Goal: Information Seeking & Learning: Learn about a topic

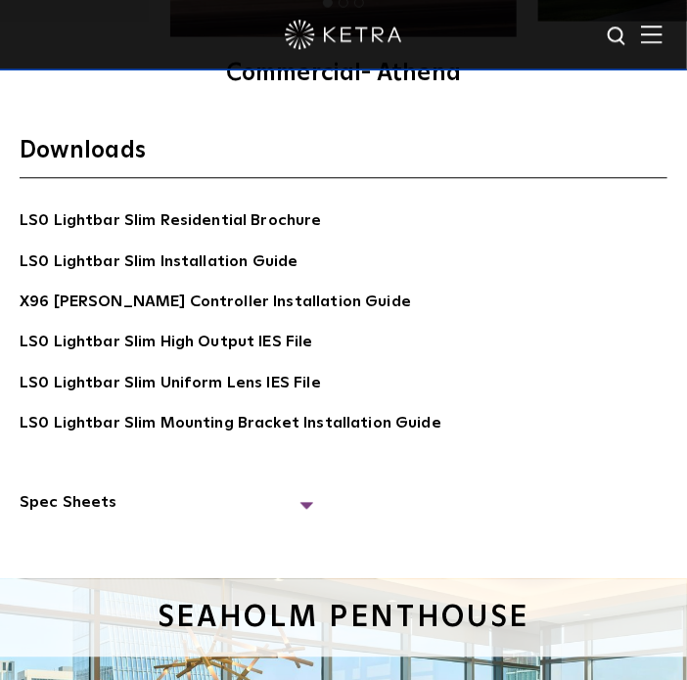
scroll to position [3921, 0]
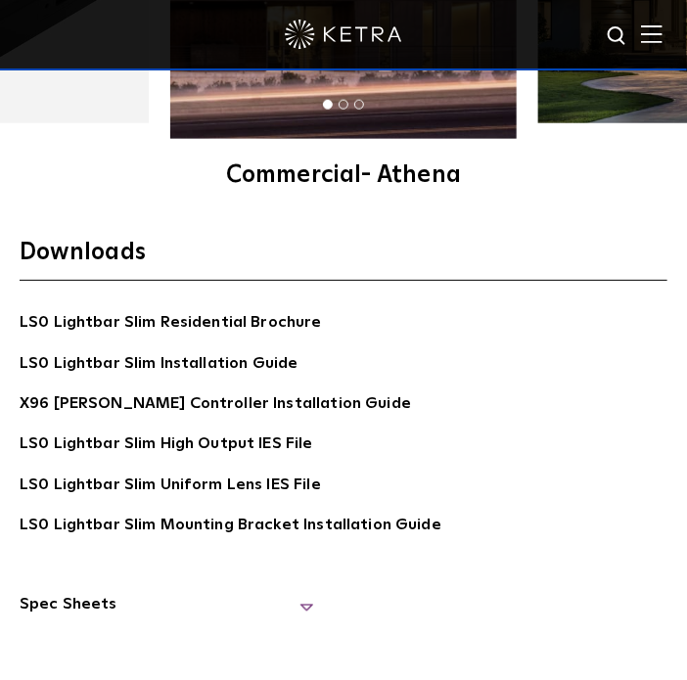
click at [300, 593] on span "Spec Sheets" at bounding box center [166, 613] width 293 height 40
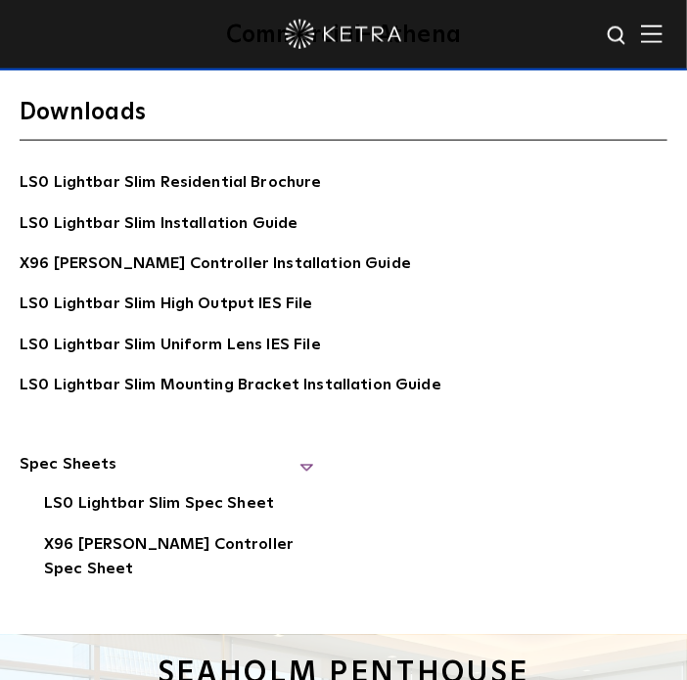
scroll to position [4128, 0]
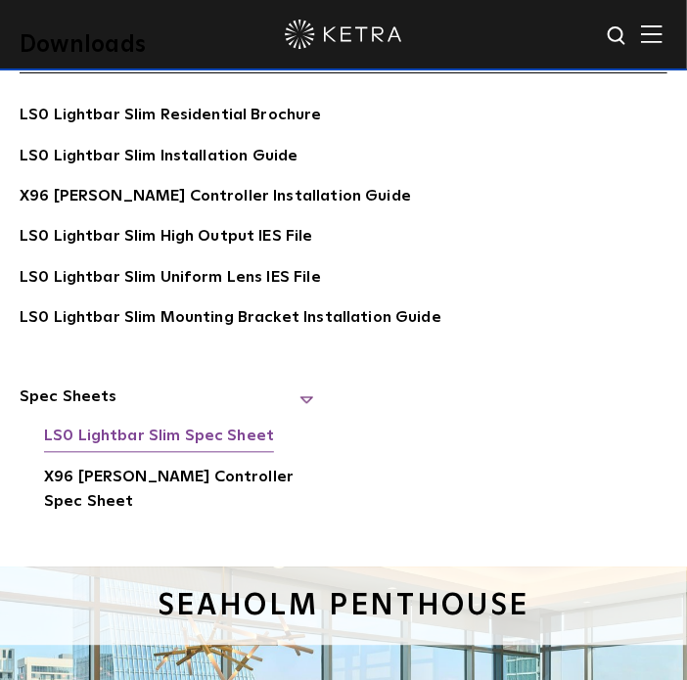
click at [167, 440] on link "LS0 Lightbar Slim Spec Sheet" at bounding box center [159, 439] width 230 height 28
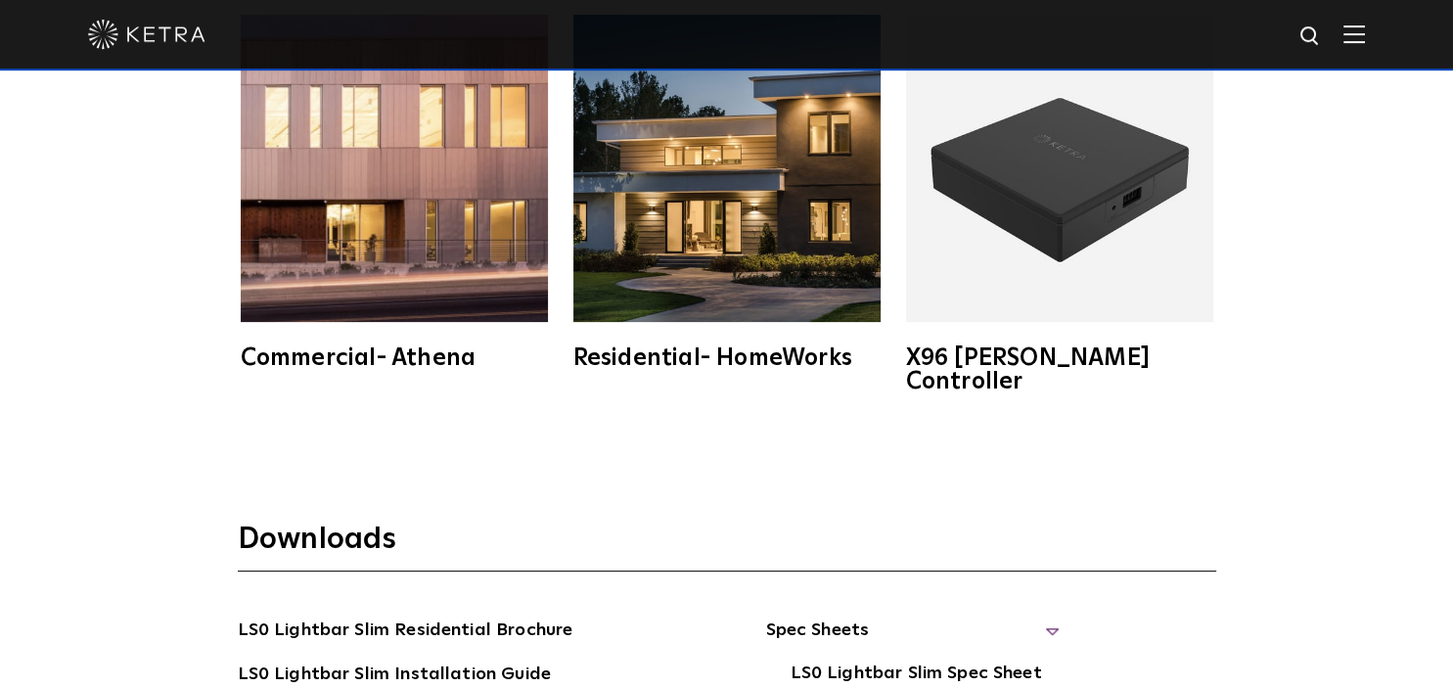
scroll to position [3042, 0]
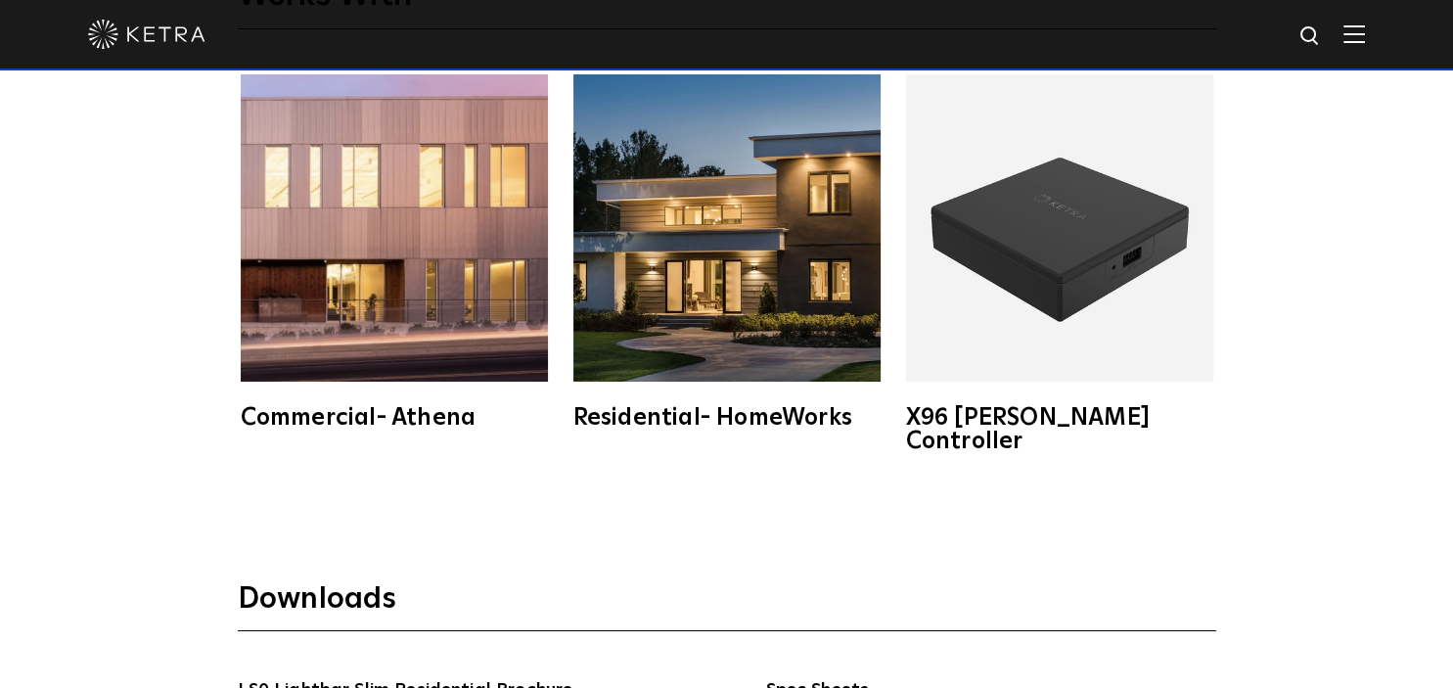
click at [187, 43] on img at bounding box center [146, 34] width 117 height 29
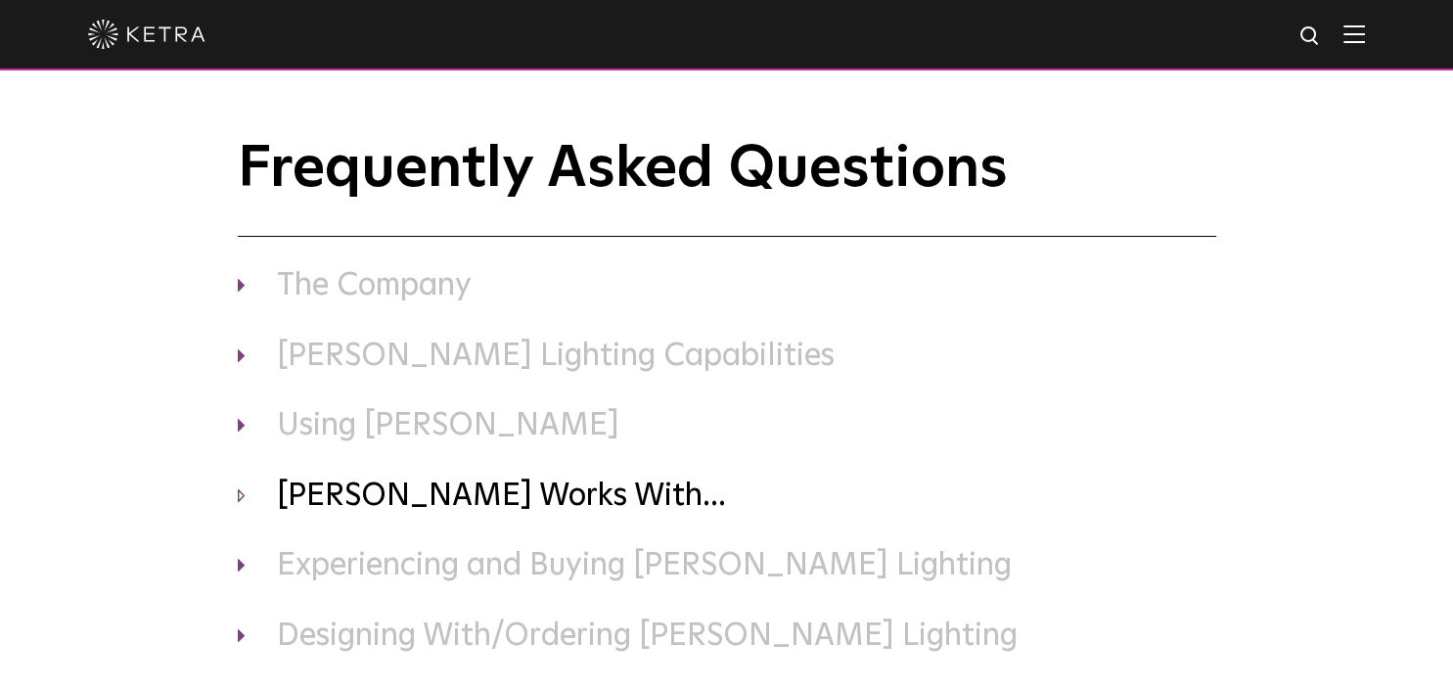
click at [264, 491] on h3 "[PERSON_NAME] Works With..." at bounding box center [727, 496] width 978 height 41
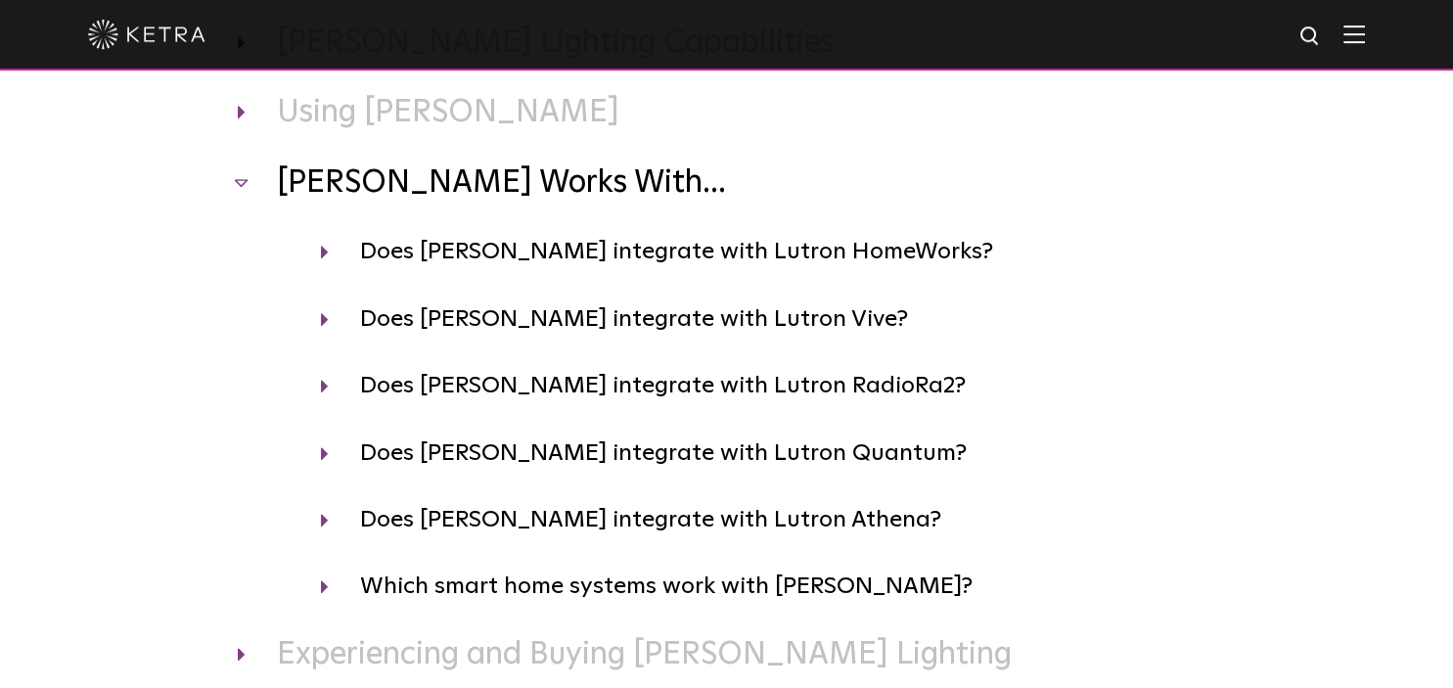
scroll to position [413, 0]
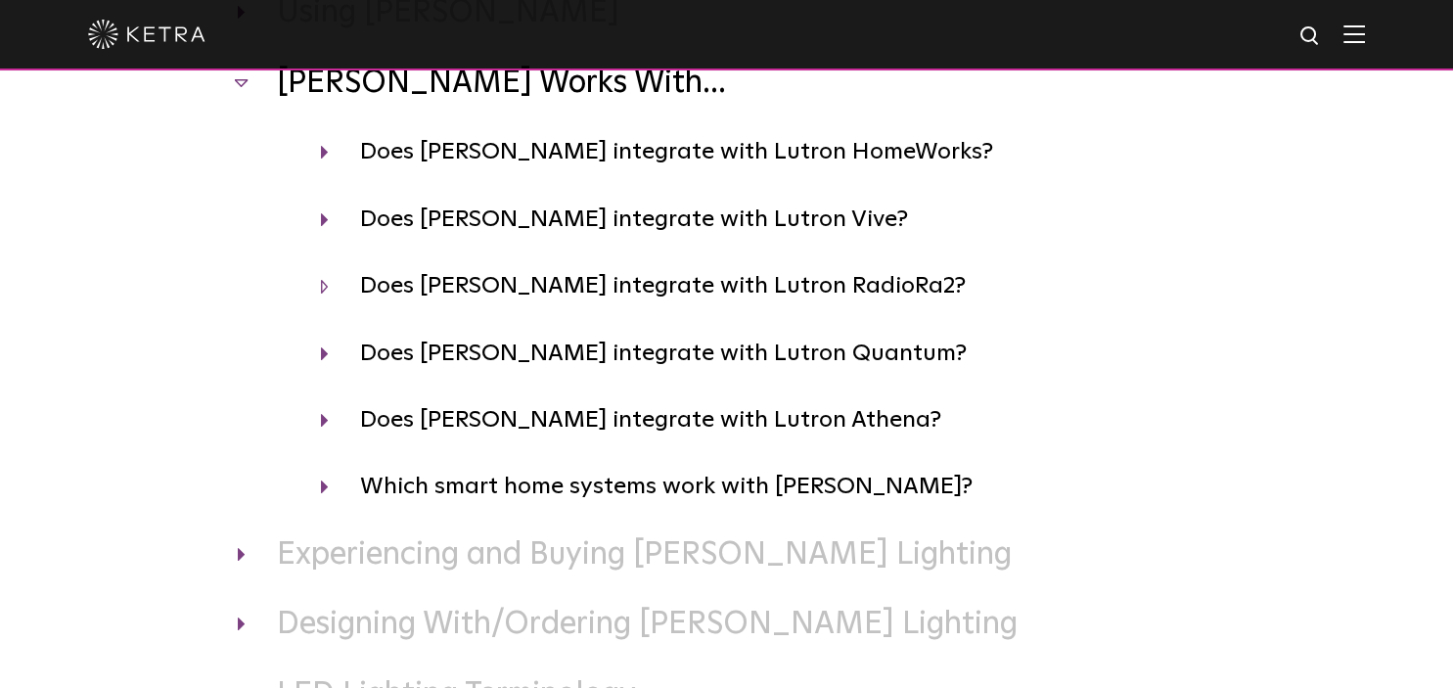
click at [350, 289] on h4 "Does Ketra integrate with Lutron RadioRa2?" at bounding box center [768, 285] width 895 height 37
click at [253, 390] on div "Ketra Works With... Does Ketra integrate with Lutron HomeWorks? Yes, Ketra’s re…" at bounding box center [727, 285] width 978 height 442
click at [352, 158] on h4 "Does Ketra integrate with Lutron HomeWorks?" at bounding box center [768, 151] width 895 height 37
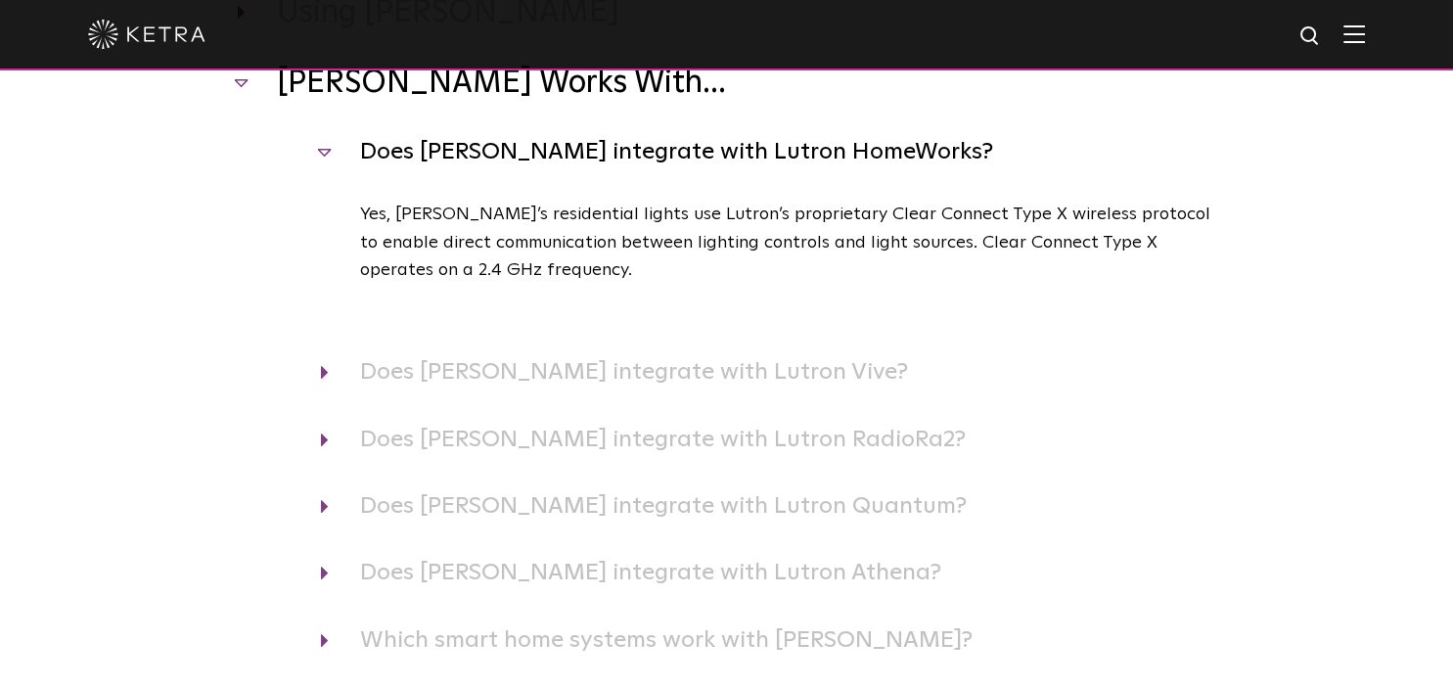
click at [352, 158] on h4 "Does Ketra integrate with Lutron HomeWorks?" at bounding box center [768, 151] width 895 height 37
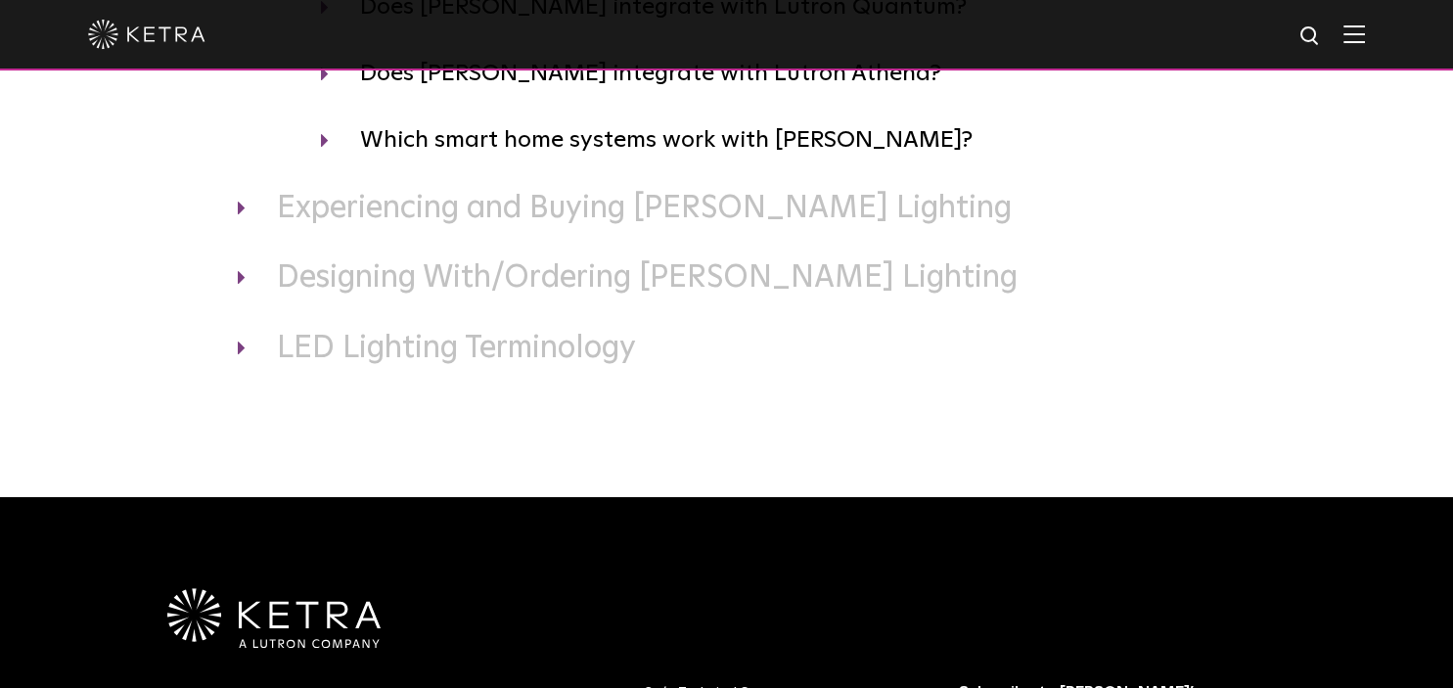
scroll to position [826, 0]
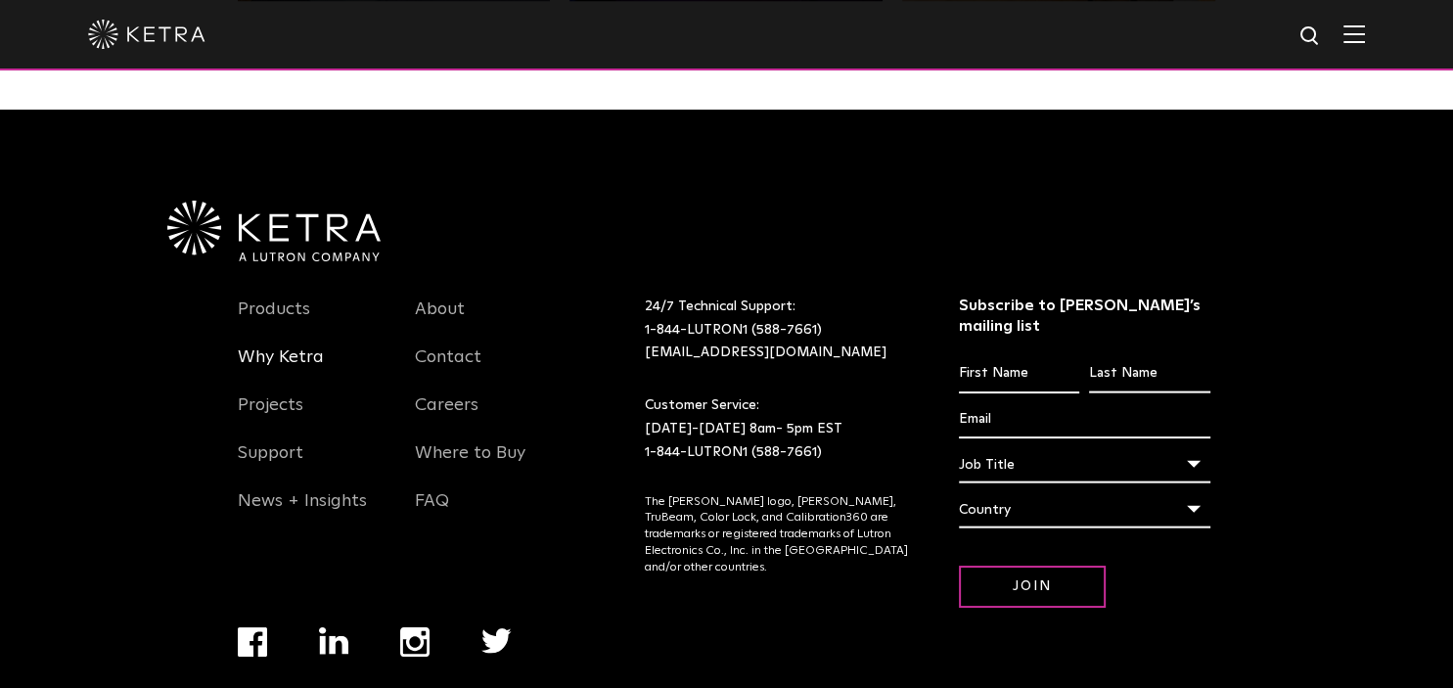
scroll to position [4118, 0]
click at [441, 490] on link "FAQ" at bounding box center [432, 512] width 34 height 45
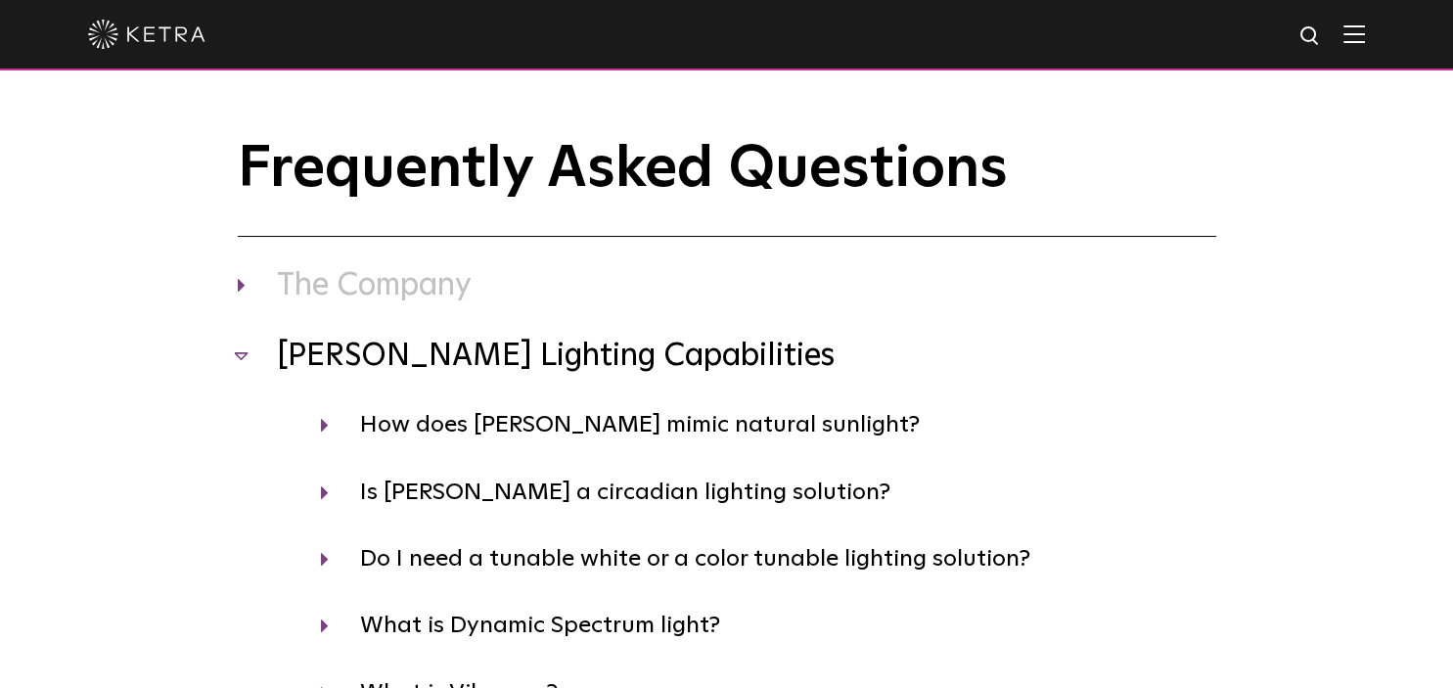
click at [499, 358] on h3 "[PERSON_NAME] Lighting Capabilities" at bounding box center [727, 357] width 978 height 41
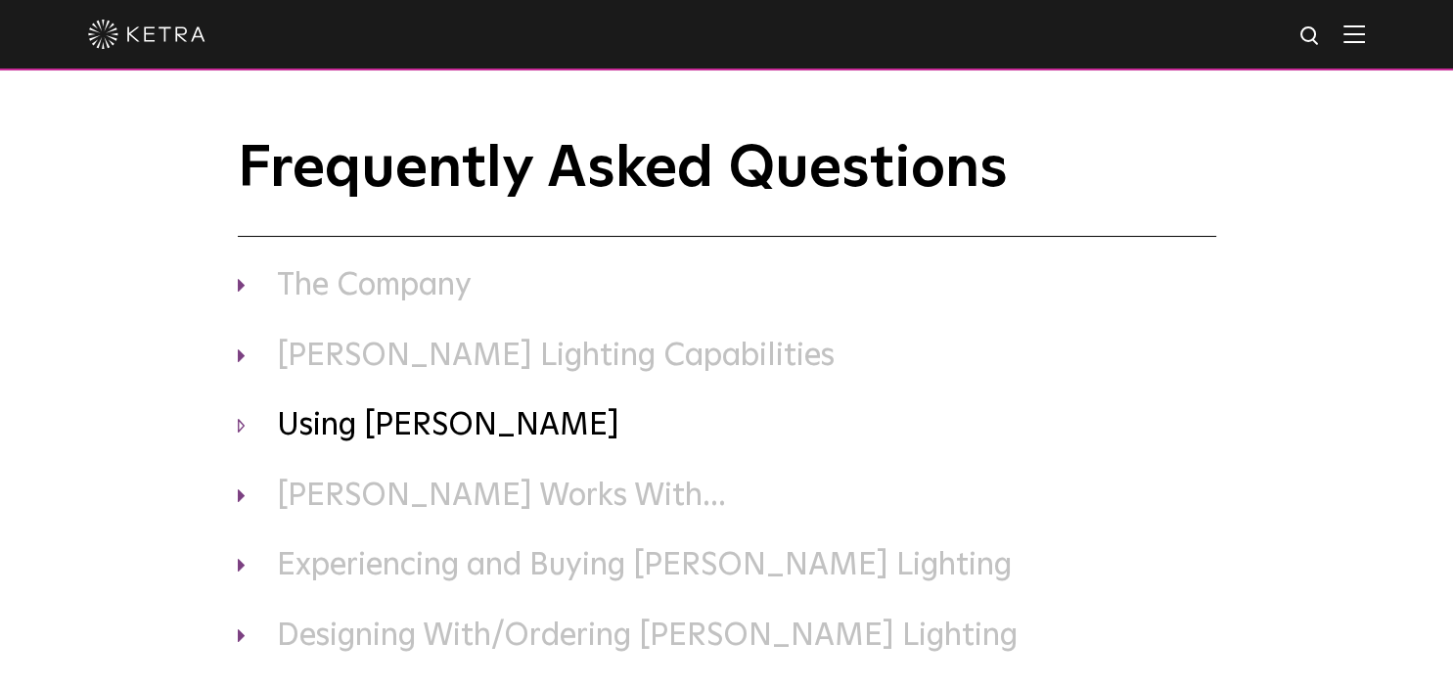
click at [413, 429] on h3 "Using [PERSON_NAME]" at bounding box center [727, 426] width 978 height 41
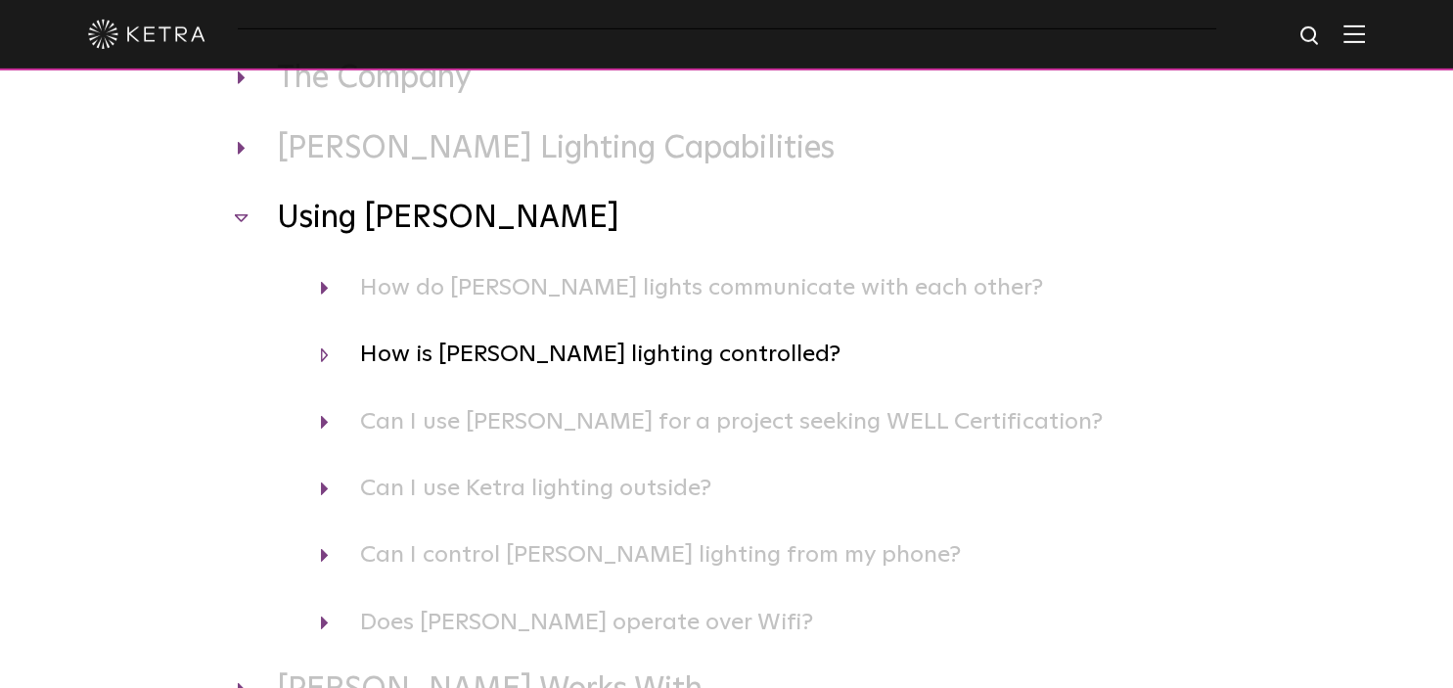
scroll to position [206, 0]
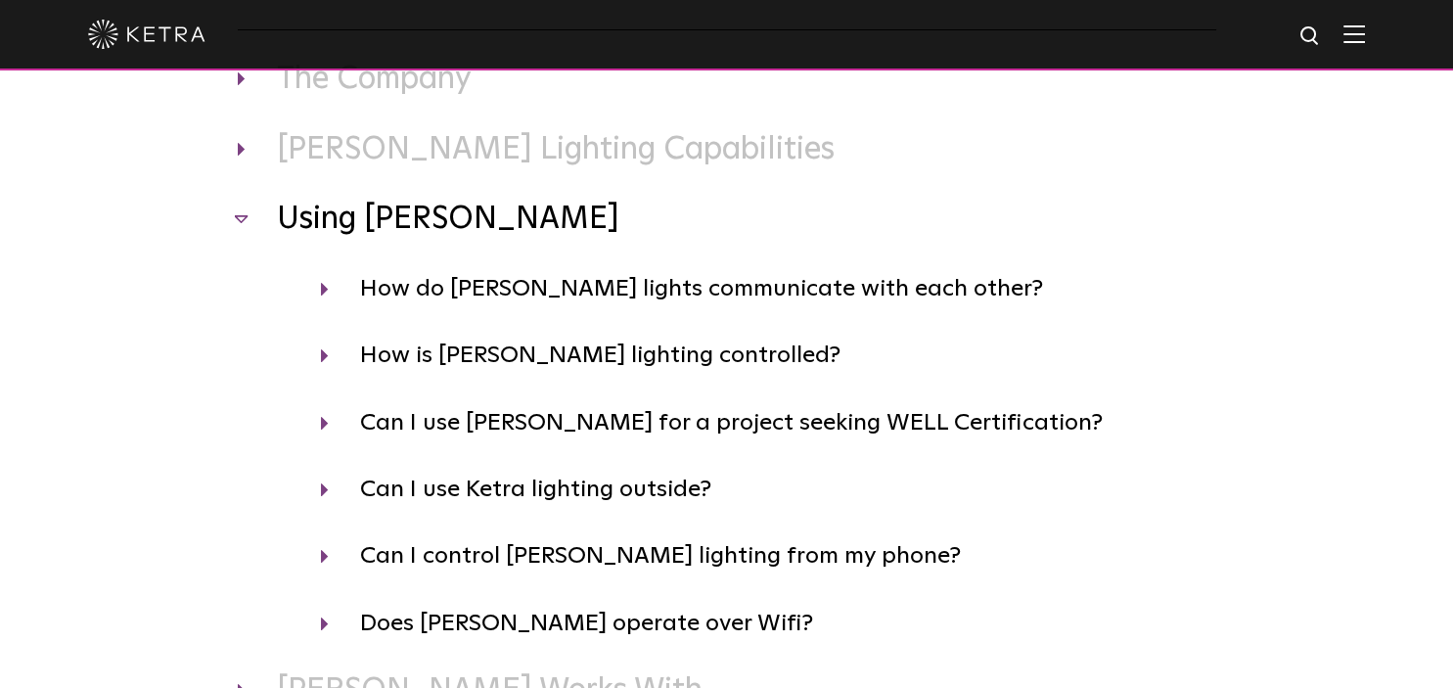
click at [386, 225] on h3 "Using Ketra" at bounding box center [727, 220] width 978 height 41
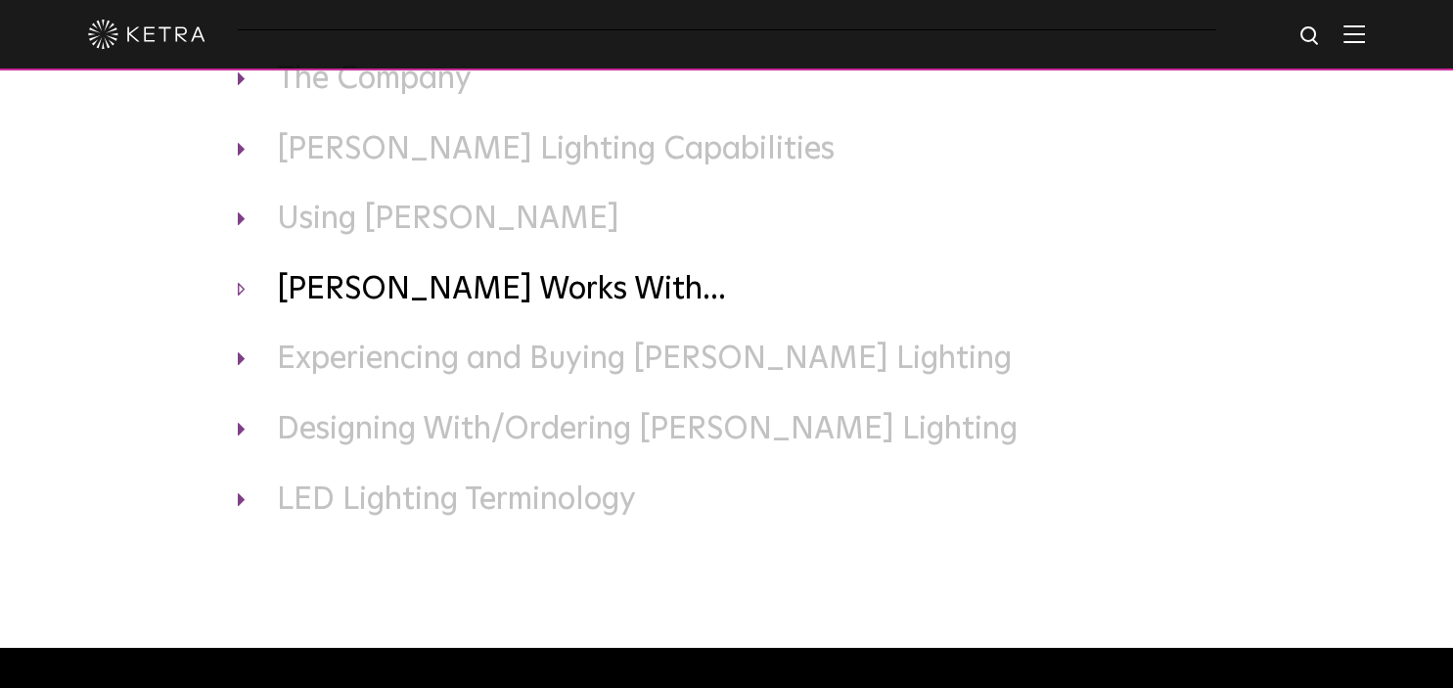
click at [379, 308] on h3 "Ketra Works With..." at bounding box center [727, 290] width 978 height 41
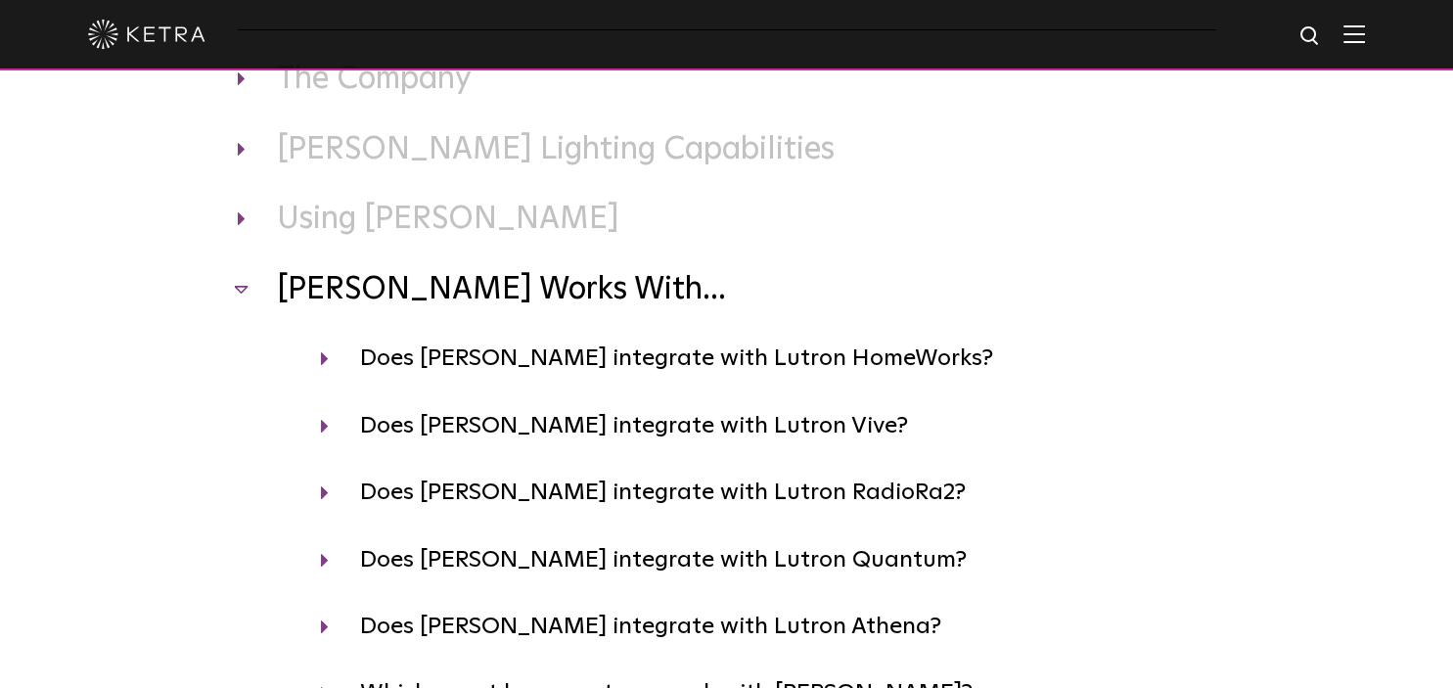
click at [383, 290] on h3 "Ketra Works With..." at bounding box center [727, 290] width 978 height 41
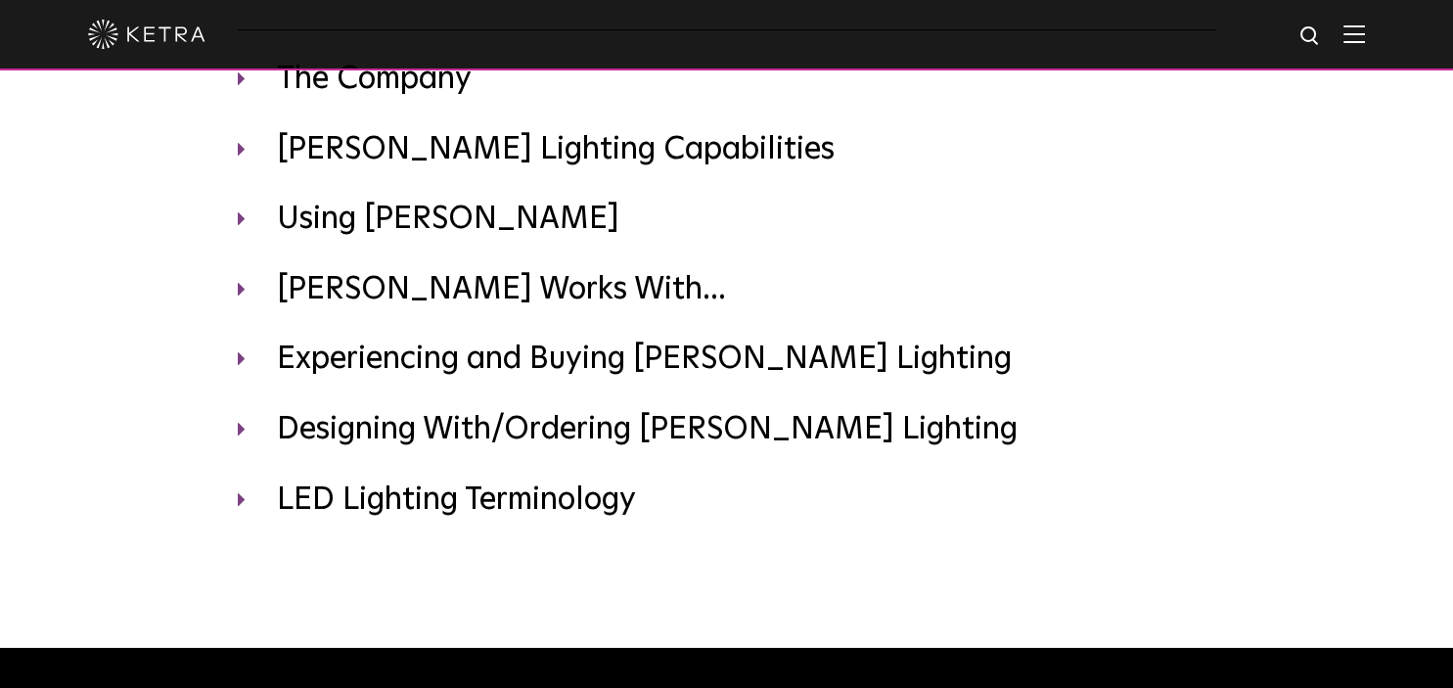
scroll to position [413, 0]
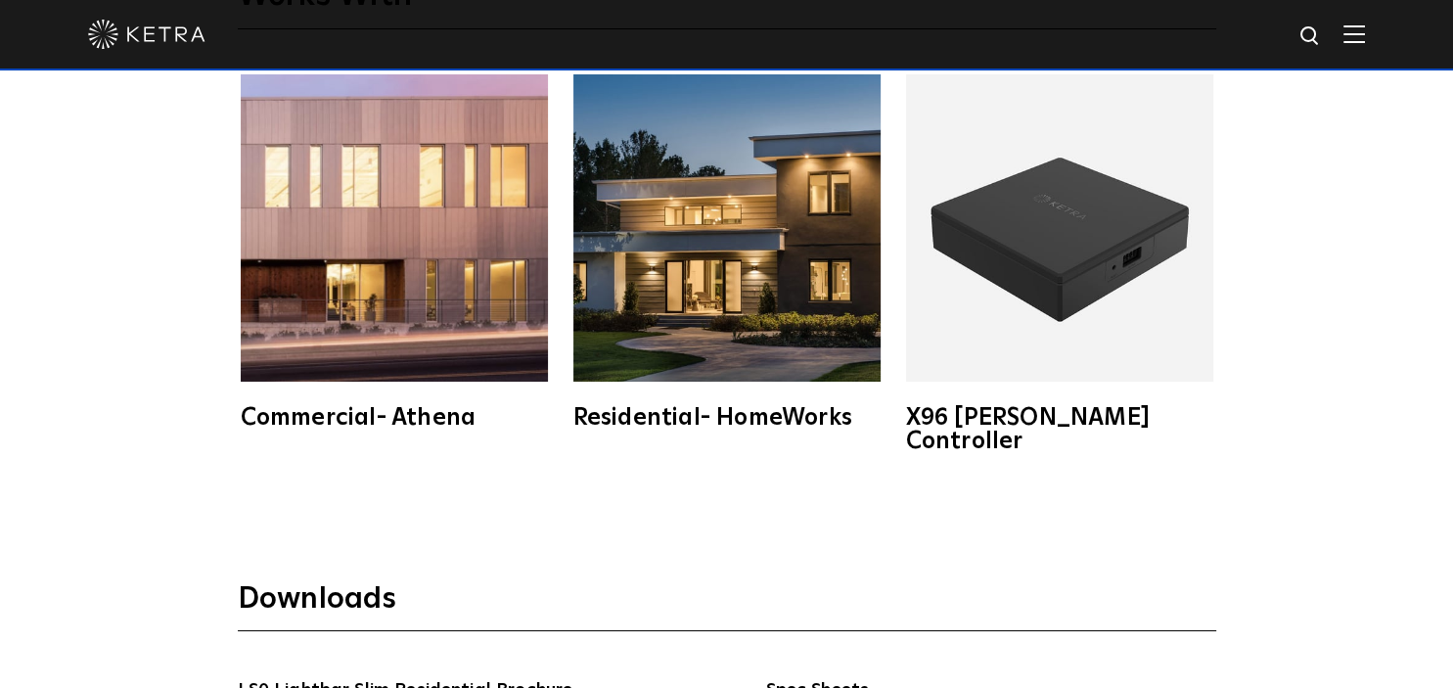
scroll to position [3042, 0]
